Goal: Task Accomplishment & Management: Complete application form

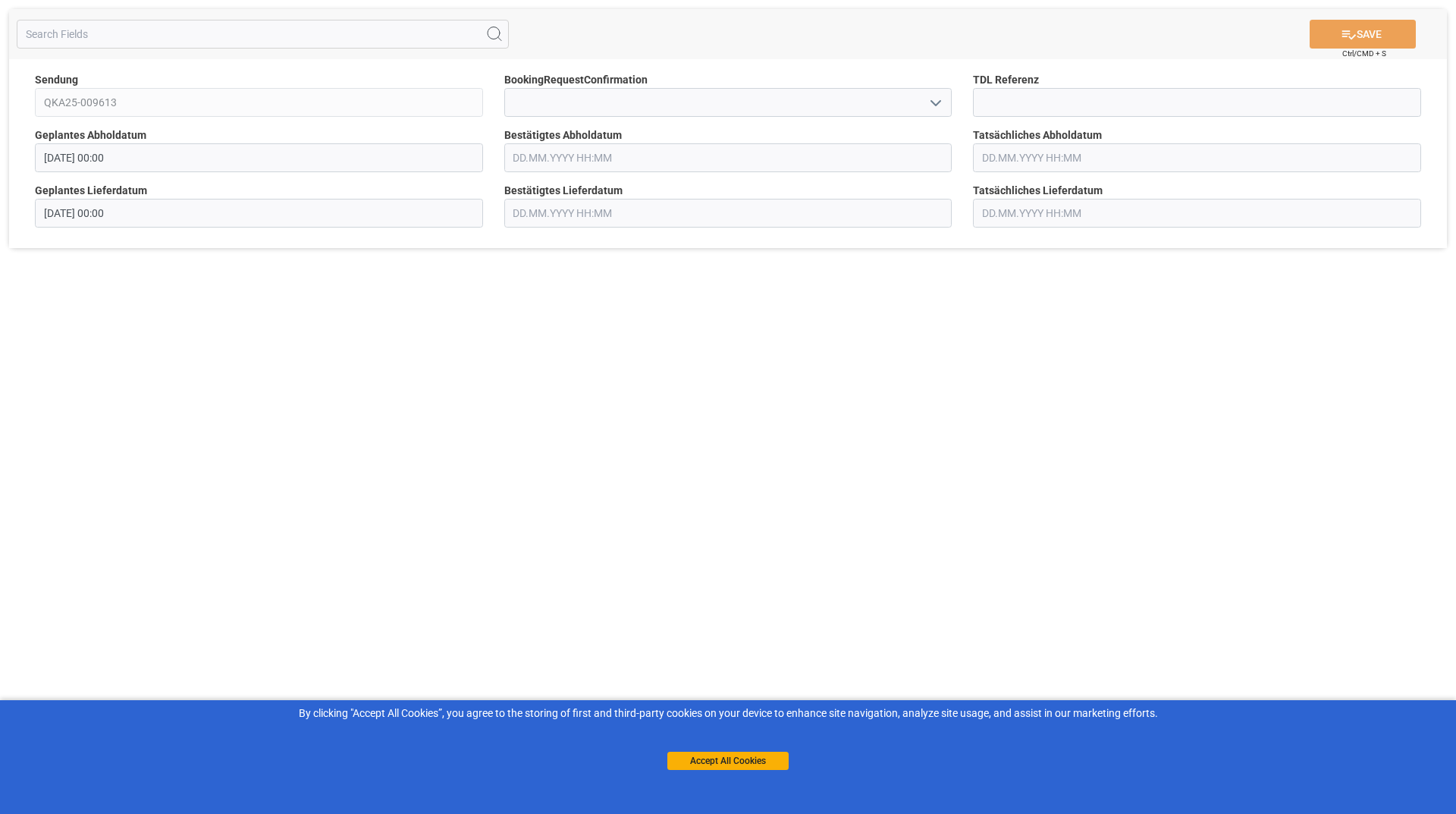
click at [941, 102] on icon "open menu" at bounding box center [936, 102] width 18 height 18
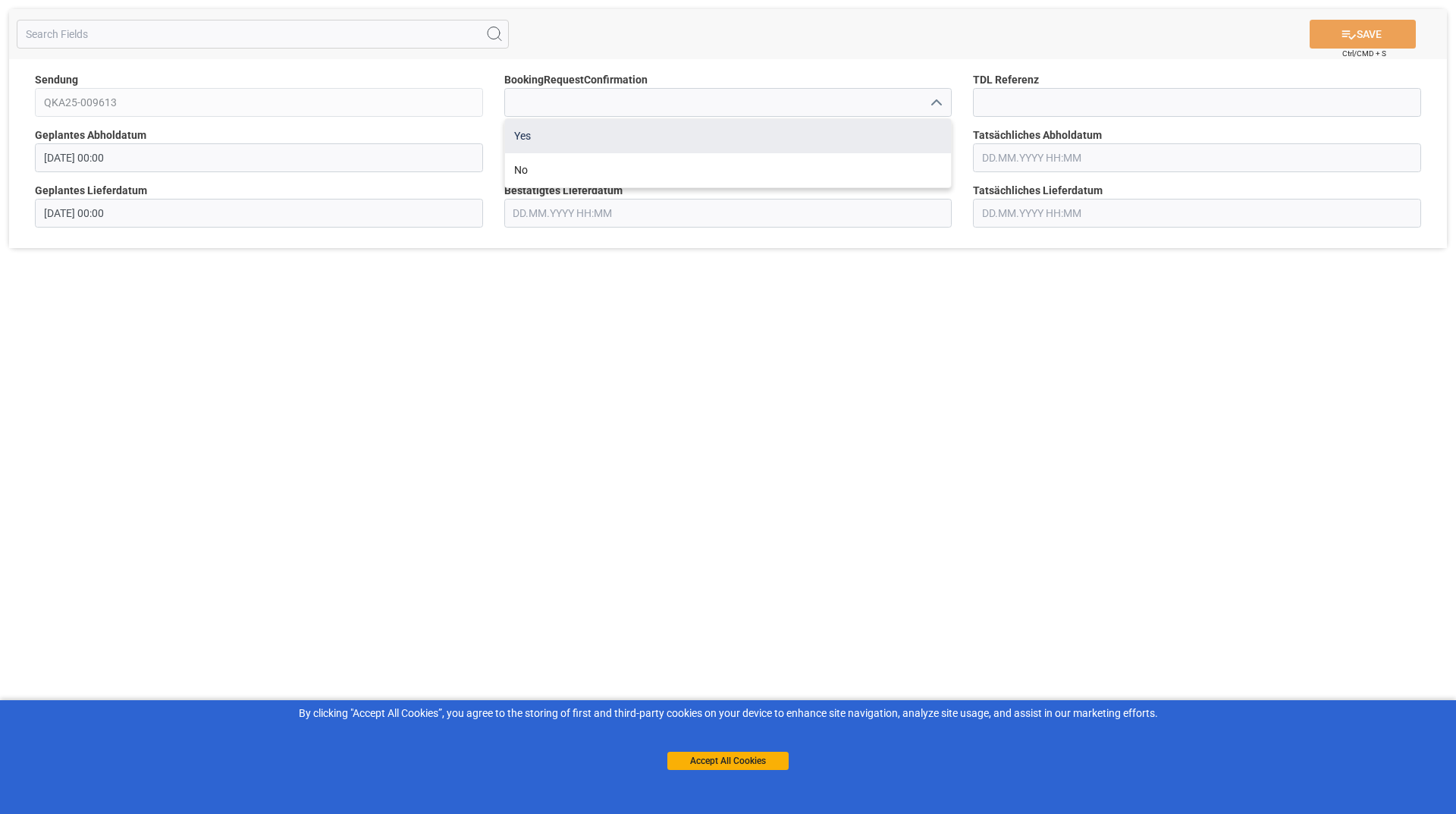
click at [547, 136] on div "Yes" at bounding box center [728, 136] width 447 height 34
type input "Yes"
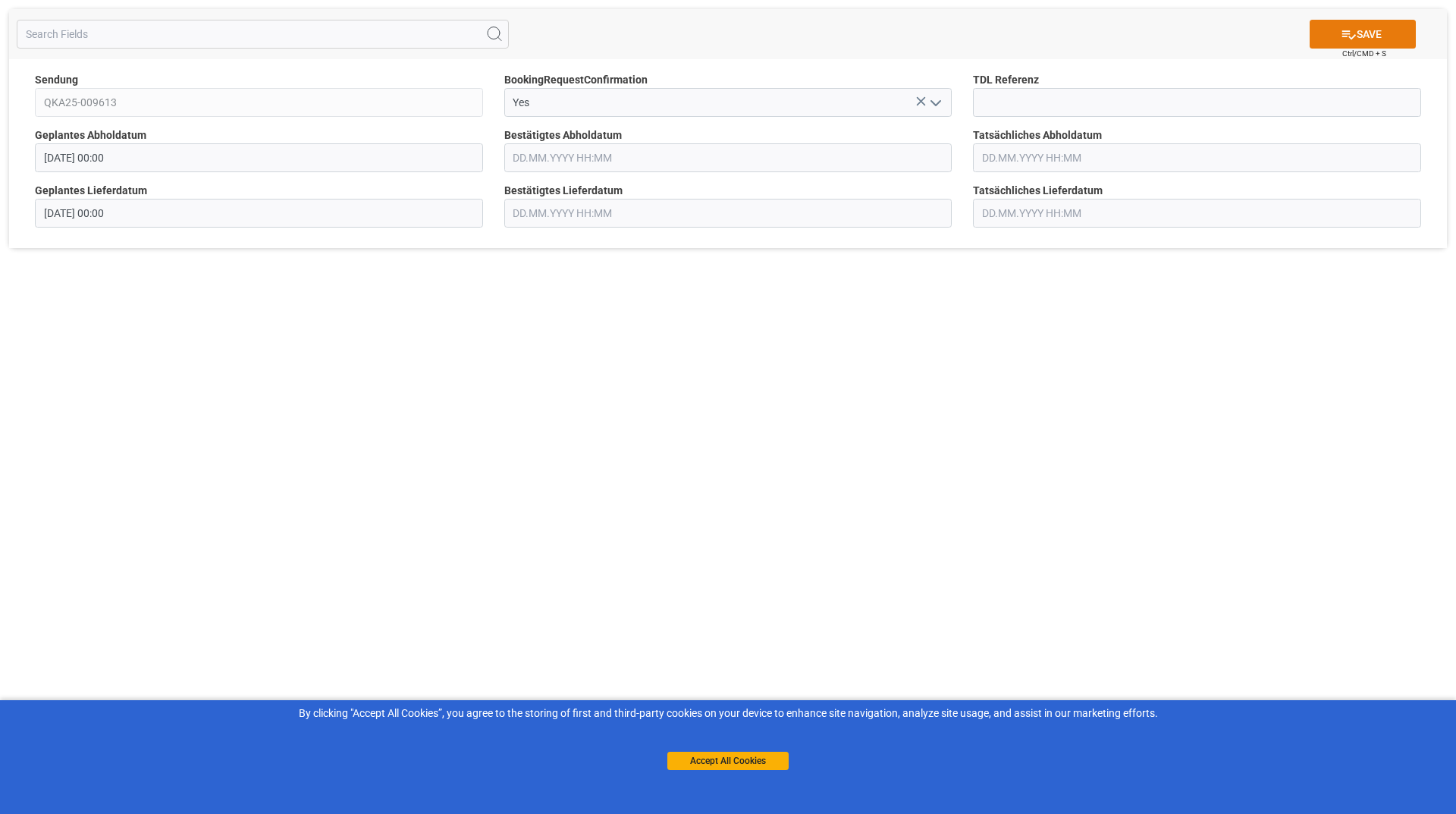
click at [1321, 24] on button "SAVE" at bounding box center [1362, 34] width 106 height 29
click at [941, 108] on icon "open menu" at bounding box center [936, 102] width 18 height 18
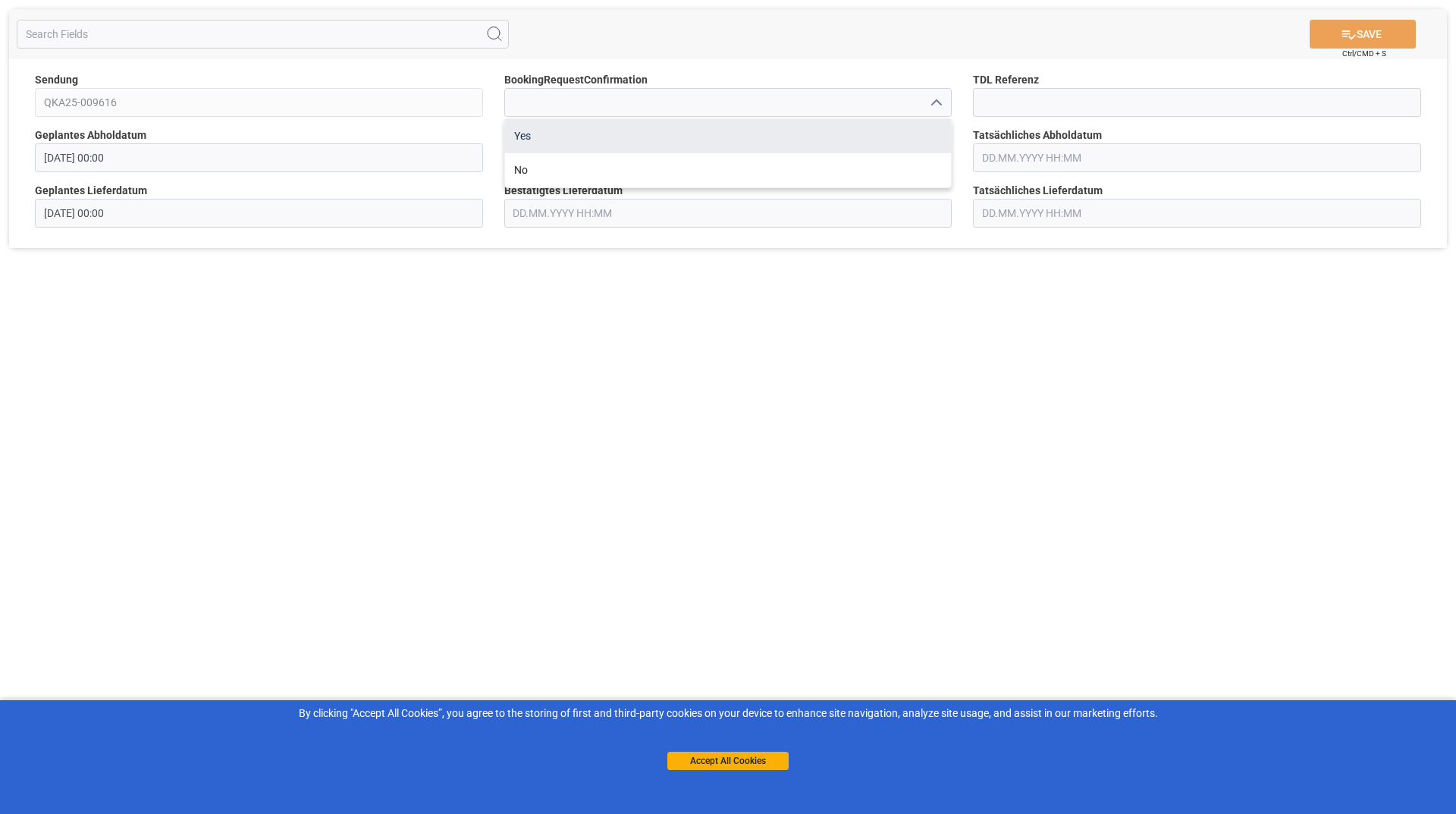
click at [524, 145] on div "Yes" at bounding box center [728, 136] width 447 height 34
type input "Yes"
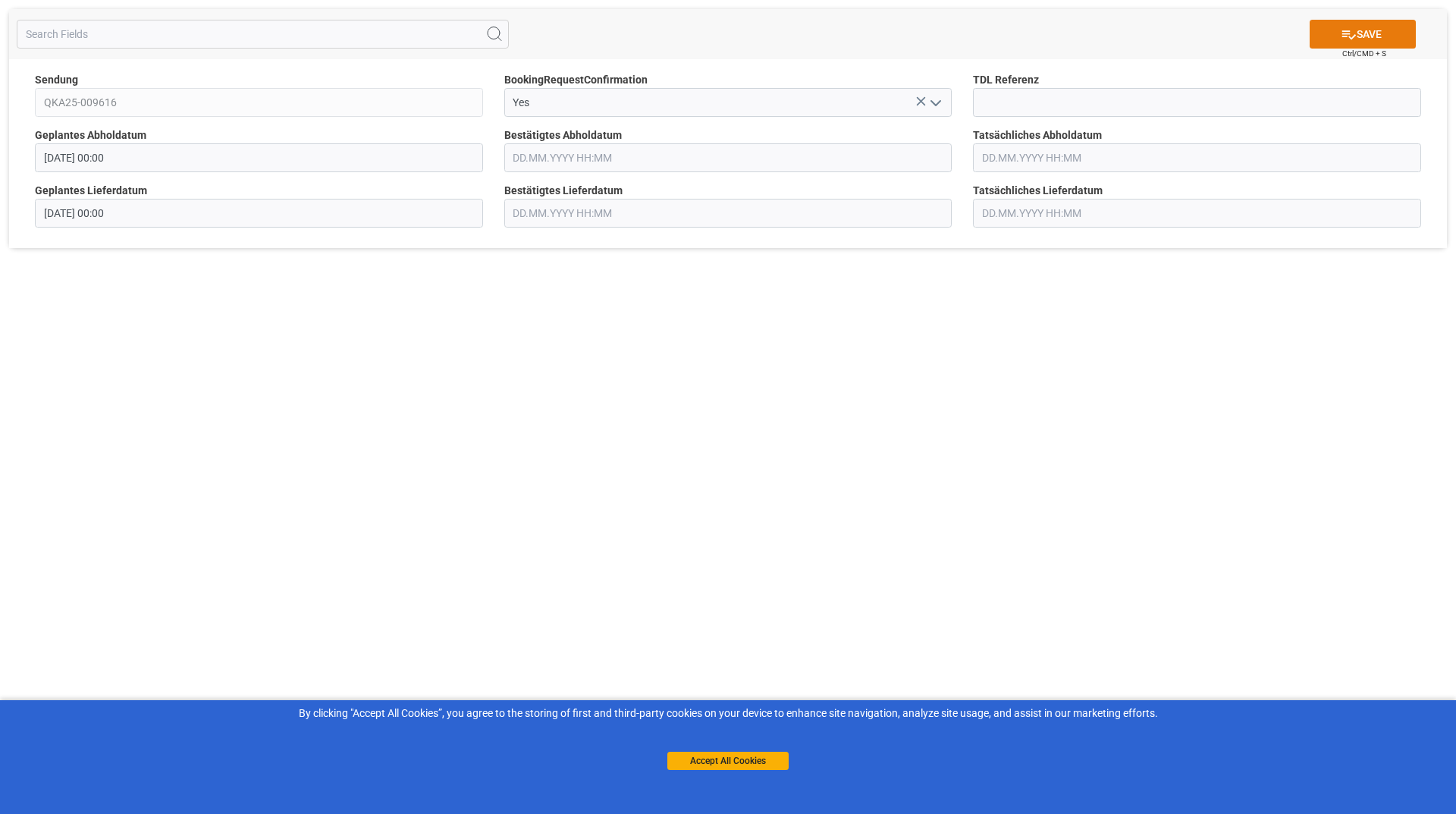
click at [1372, 32] on button "SAVE" at bounding box center [1362, 34] width 106 height 29
click at [928, 100] on icon "open menu" at bounding box center [936, 102] width 18 height 18
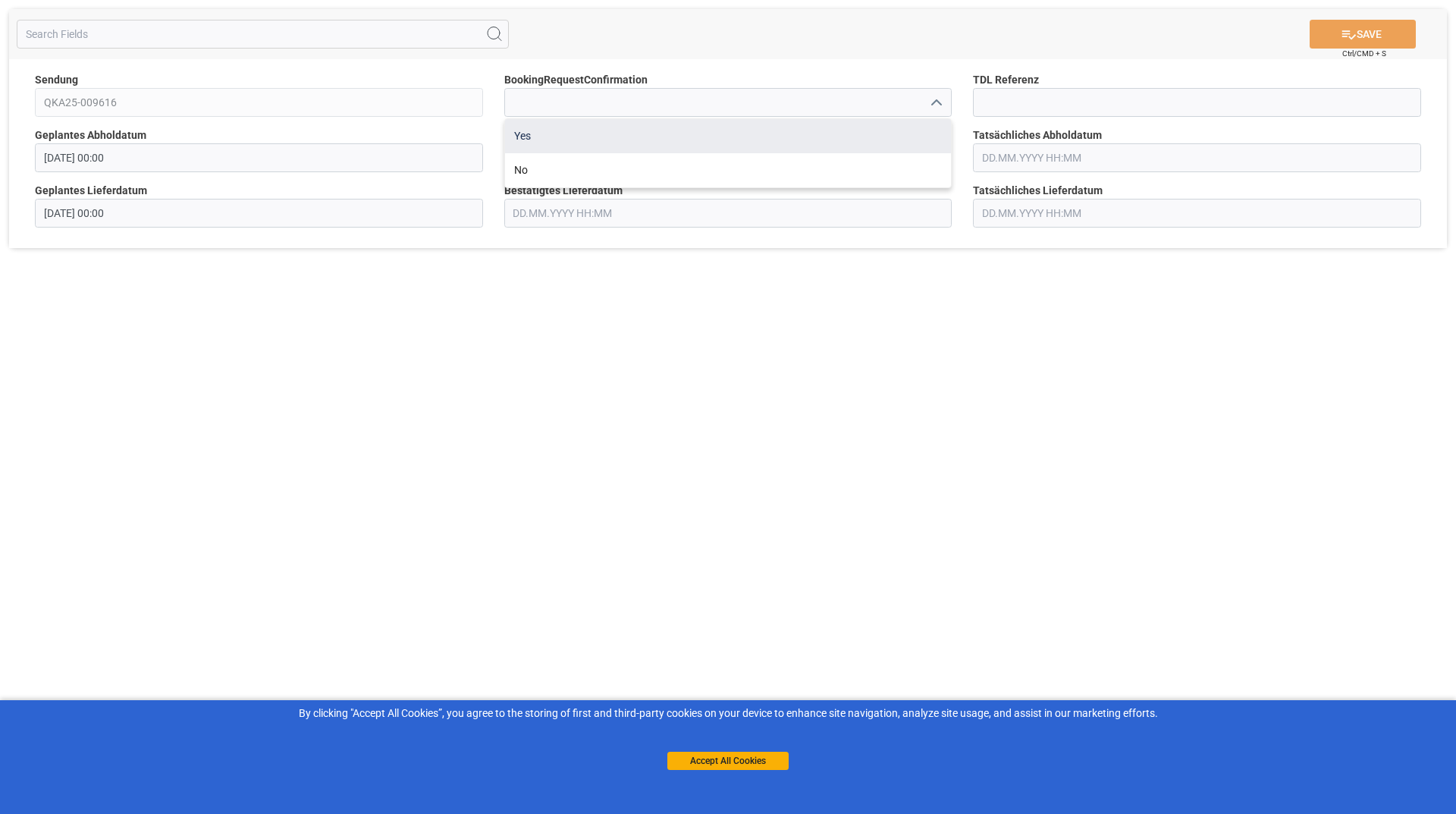
click at [694, 142] on div "Yes" at bounding box center [728, 136] width 447 height 34
type input "Yes"
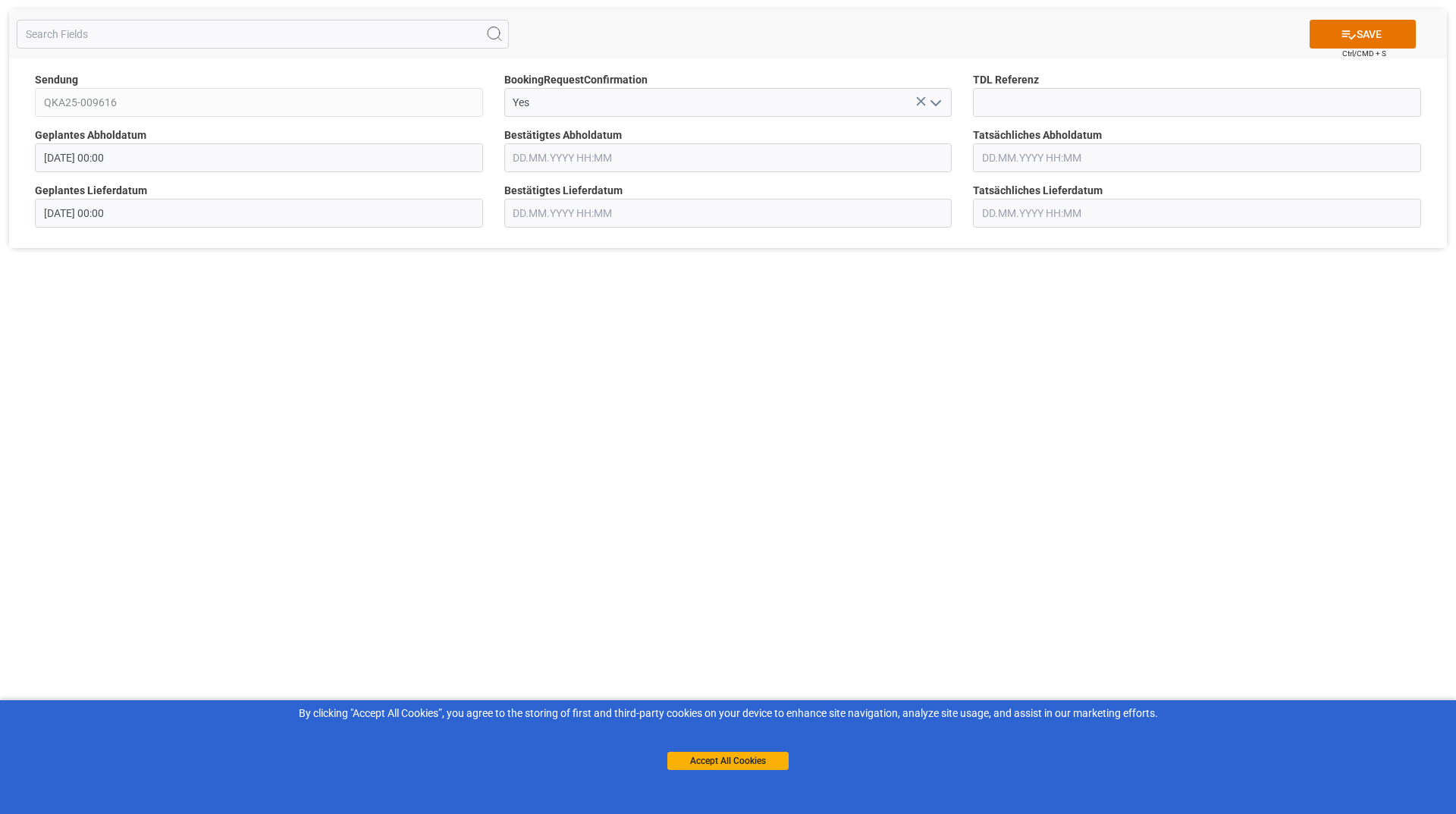
click at [1356, 19] on div "SAVE Ctrl/CMD + S" at bounding box center [728, 34] width 1438 height 50
click at [1352, 42] on icon at bounding box center [1349, 34] width 16 height 16
